Goal: Consume media (video, audio): Consume media (video, audio)

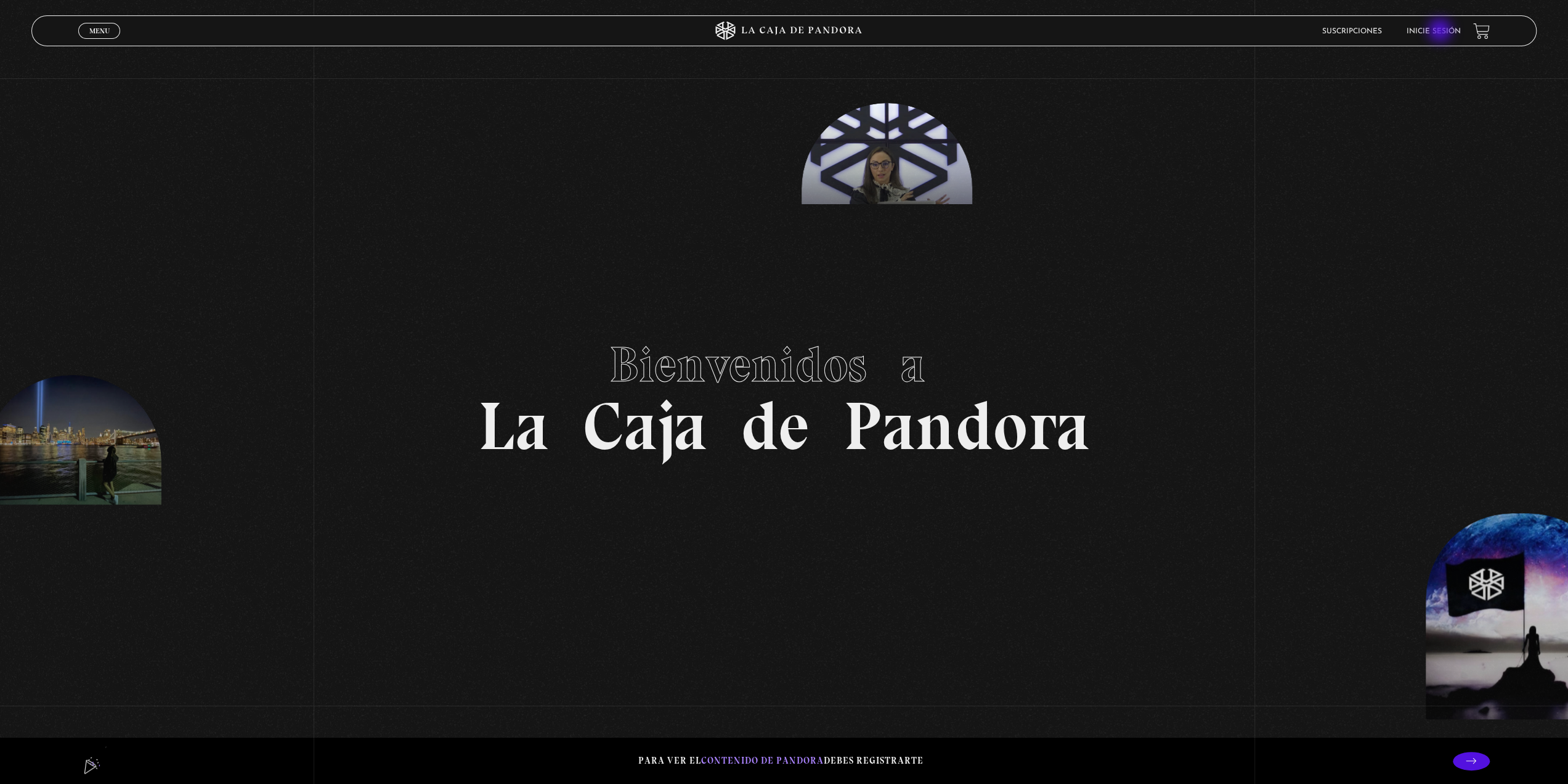
click at [1441, 32] on link "Inicie sesión" at bounding box center [1434, 32] width 54 height 7
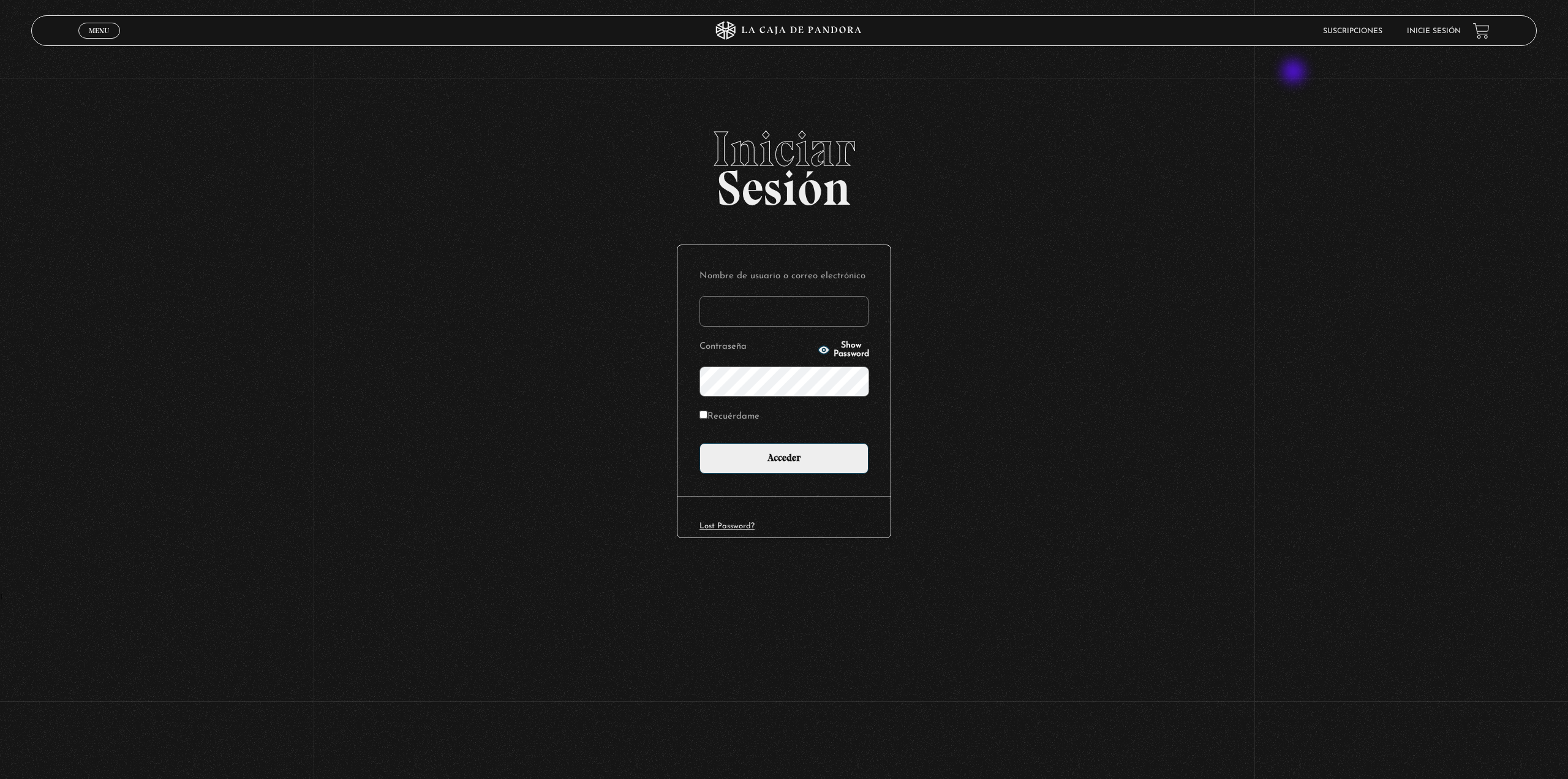
type input "mikemiranda193@outlook.com"
click at [822, 349] on circle "button" at bounding box center [823, 350] width 3 height 3
click at [742, 421] on label "Recuérdame" at bounding box center [729, 416] width 60 height 19
click at [708, 419] on input "Recuérdame" at bounding box center [703, 414] width 8 height 8
checkbox input "true"
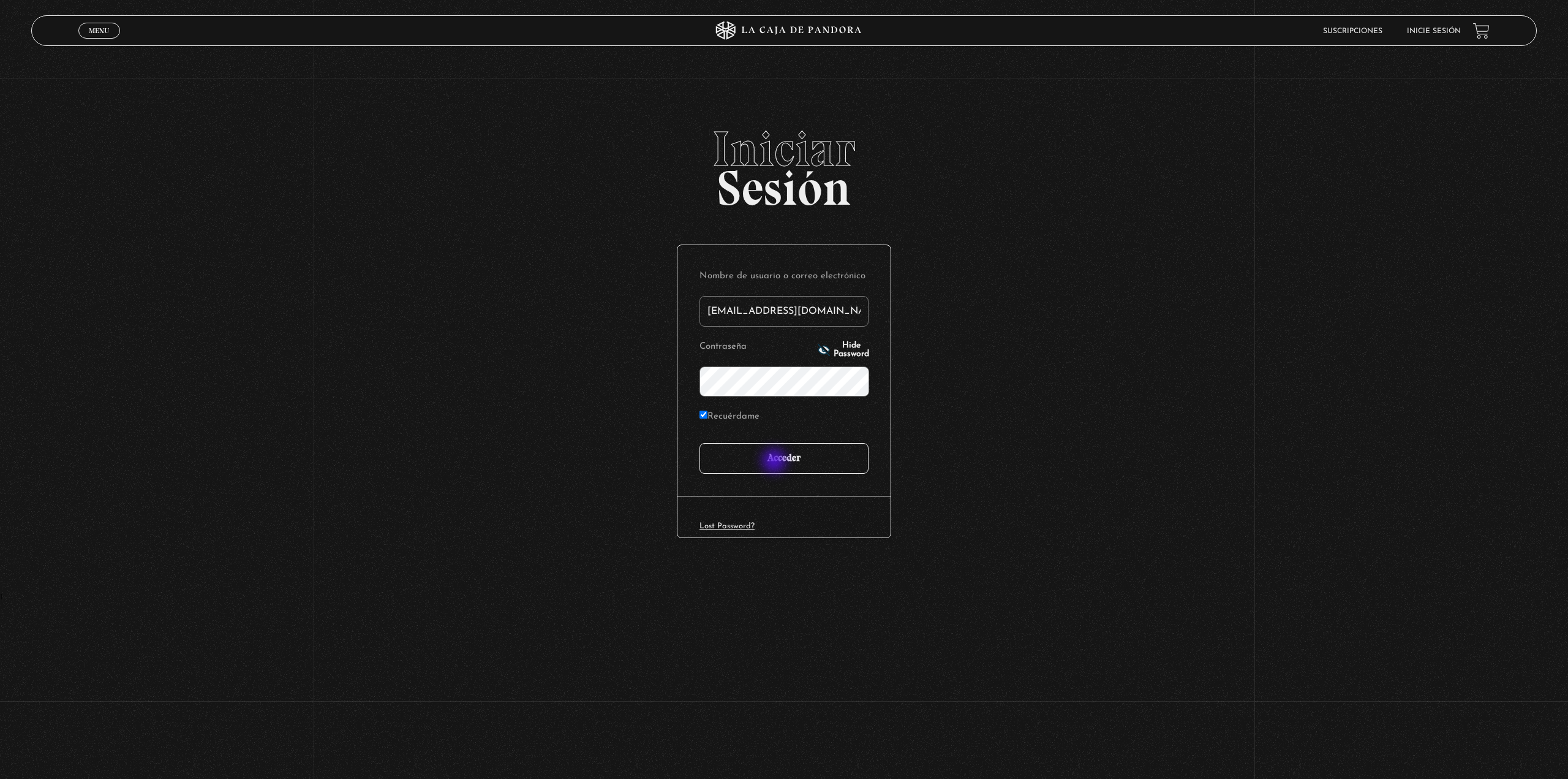
click at [776, 461] on input "Acceder" at bounding box center [784, 458] width 169 height 30
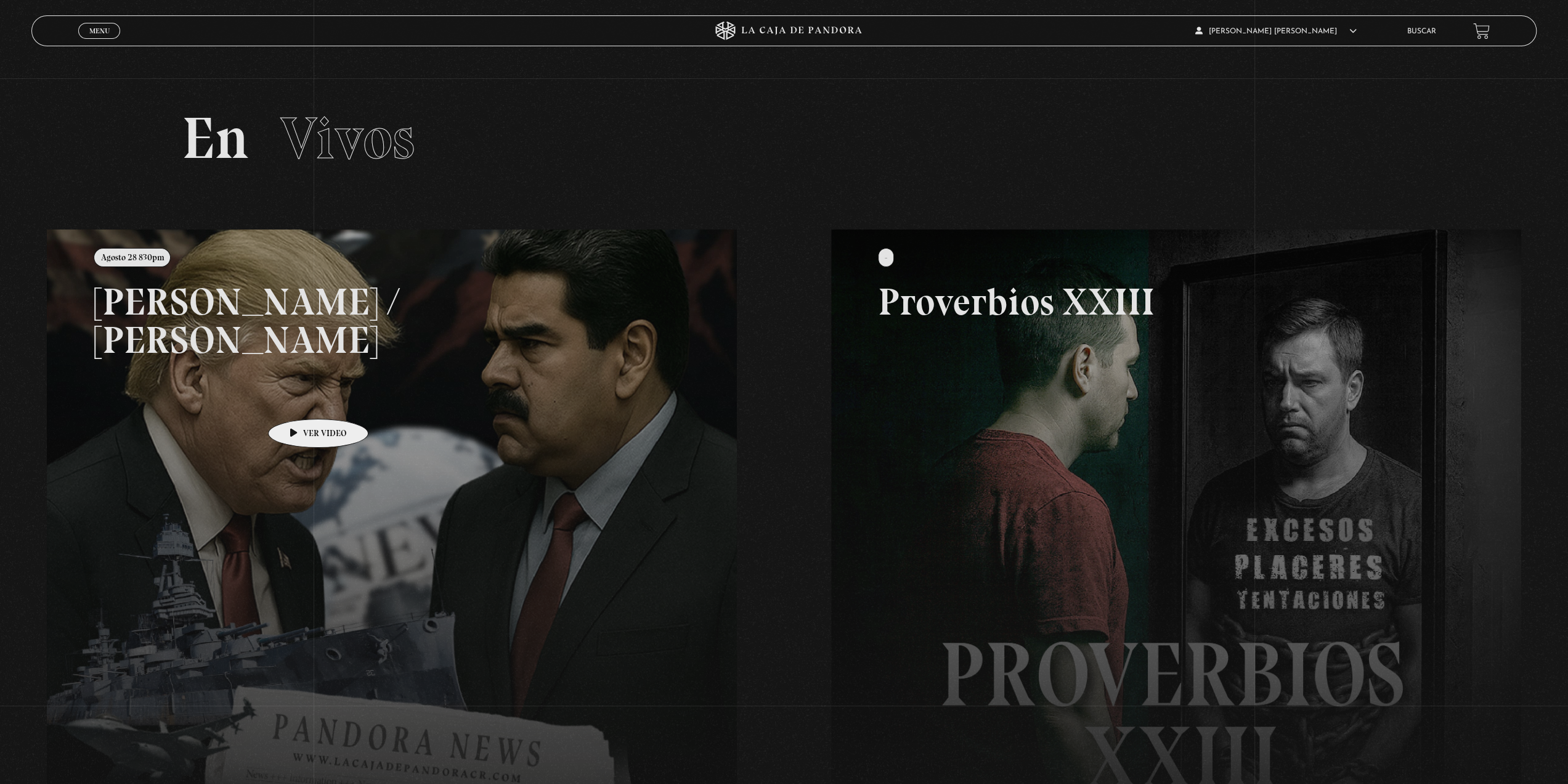
click at [299, 400] on link at bounding box center [830, 621] width 1568 height 784
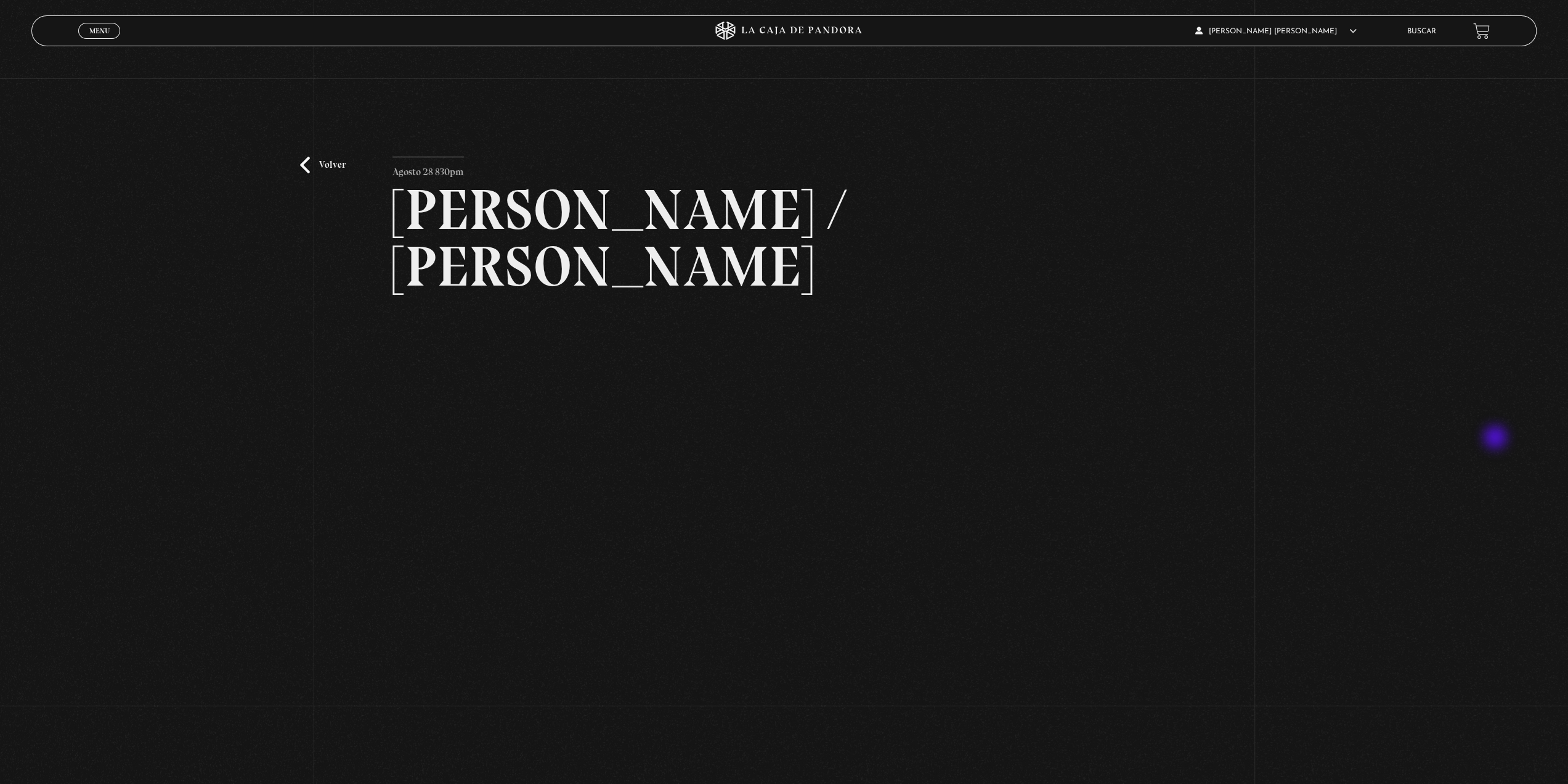
click at [1497, 438] on div "Volver Agosto 28 830pm [PERSON_NAME] / [GEOGRAPHIC_DATA]" at bounding box center [784, 582] width 1568 height 1008
